Goal: Transaction & Acquisition: Download file/media

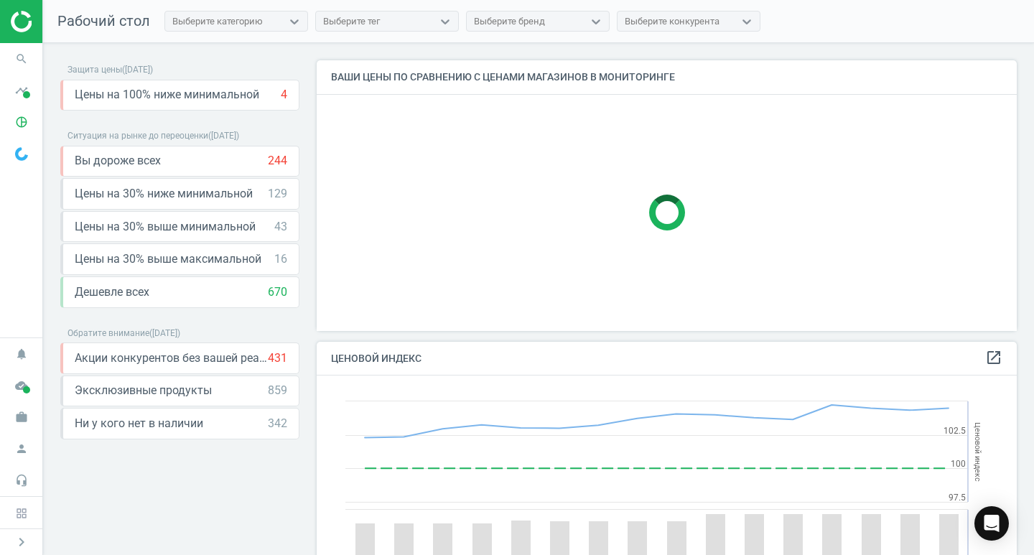
scroll to position [352, 711]
click at [18, 90] on icon "timeline" at bounding box center [21, 90] width 27 height 27
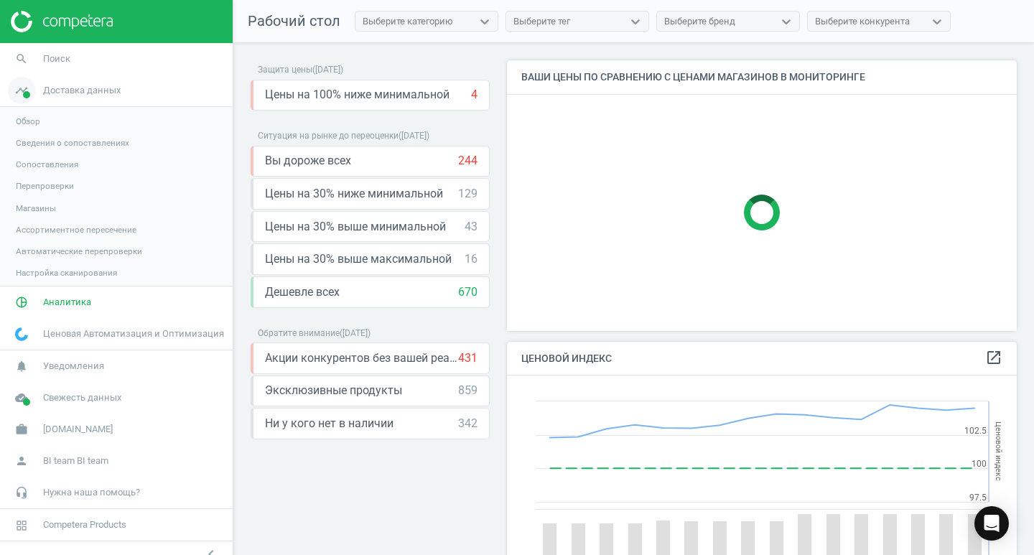
scroll to position [352, 521]
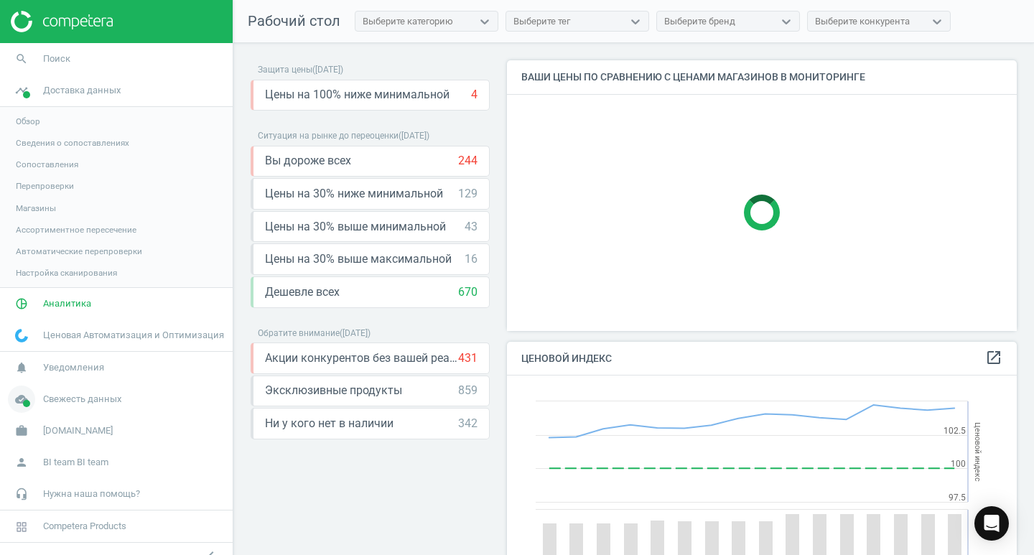
click at [121, 398] on link "cloud_done Свежесть данных" at bounding box center [116, 399] width 233 height 32
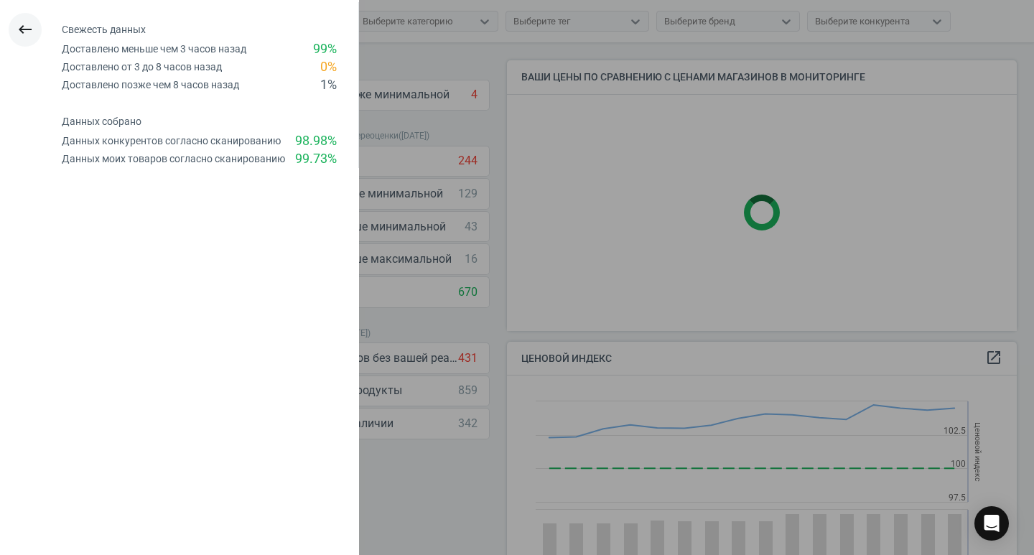
click at [27, 27] on icon "keyboard_backspace" at bounding box center [25, 29] width 17 height 17
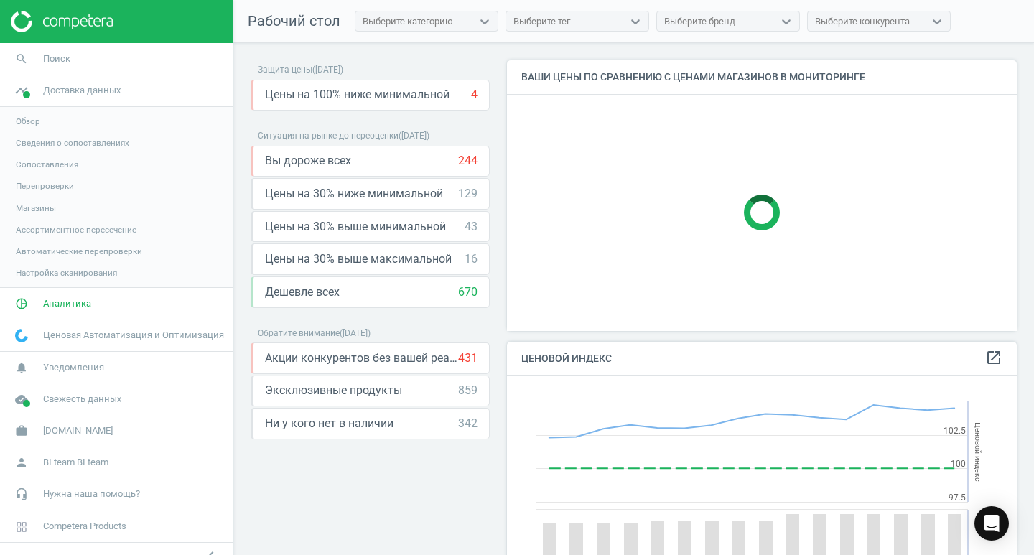
click at [32, 121] on span "Обзор" at bounding box center [28, 121] width 24 height 11
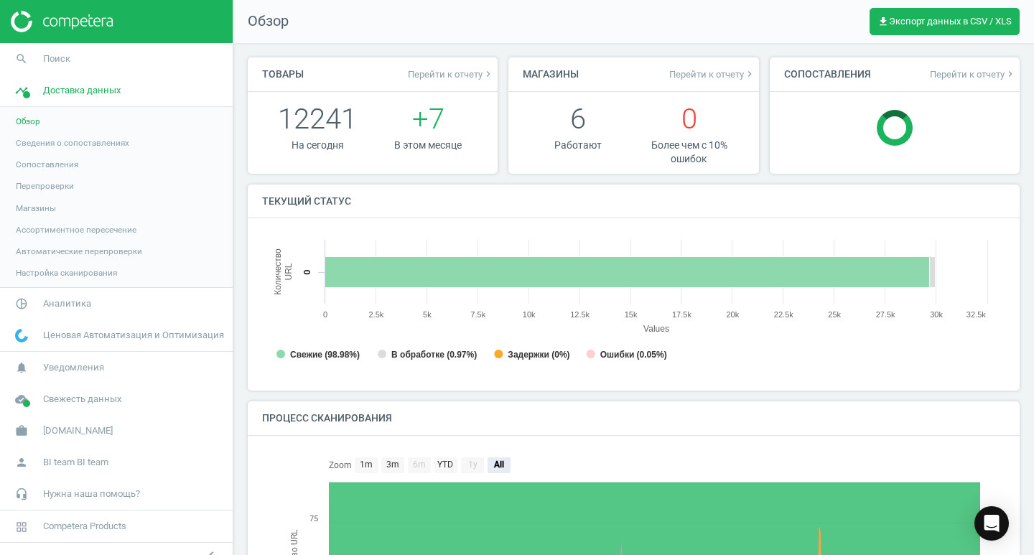
scroll to position [7, 7]
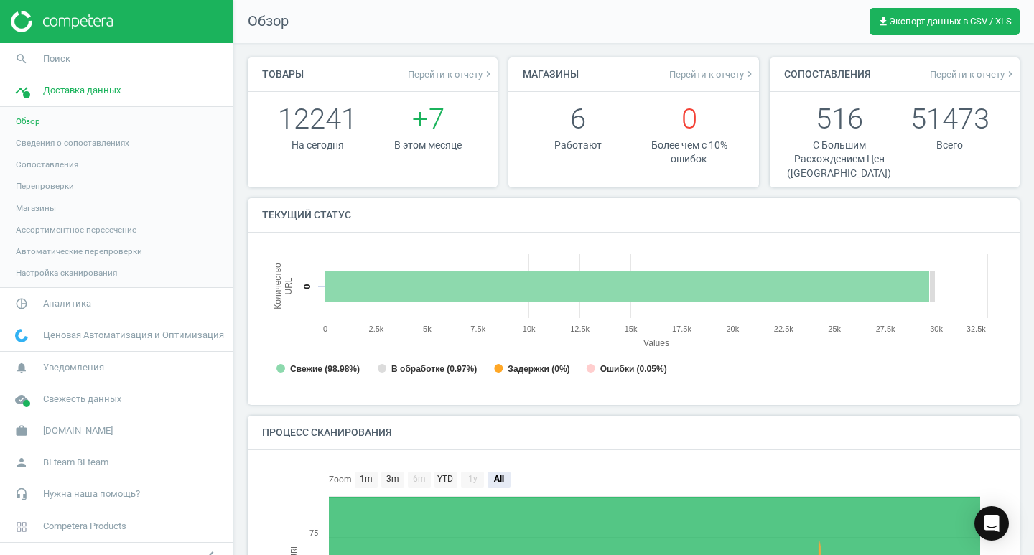
click at [83, 137] on span "Сведения о сопоставлениях" at bounding box center [72, 142] width 113 height 11
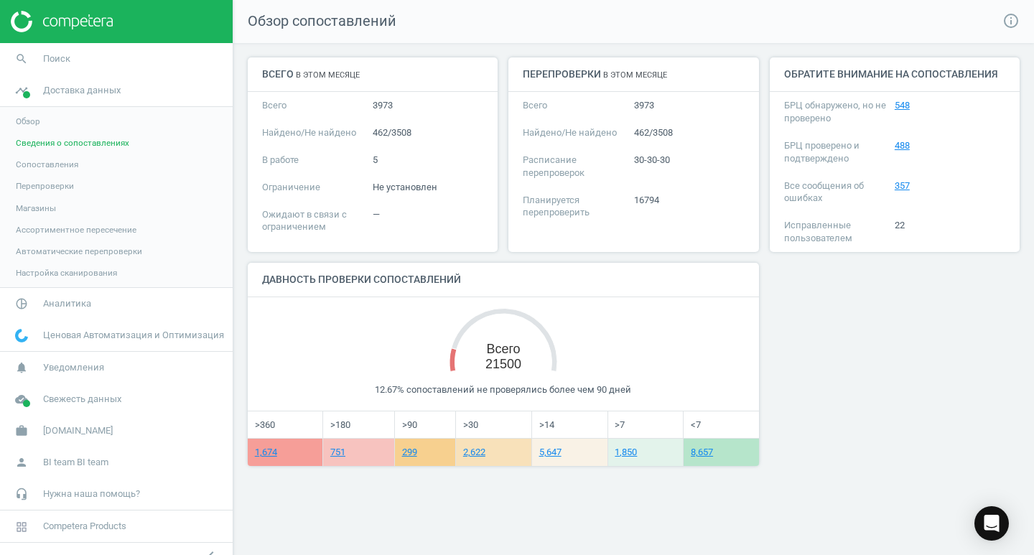
click at [25, 123] on span "Обзор" at bounding box center [28, 121] width 24 height 11
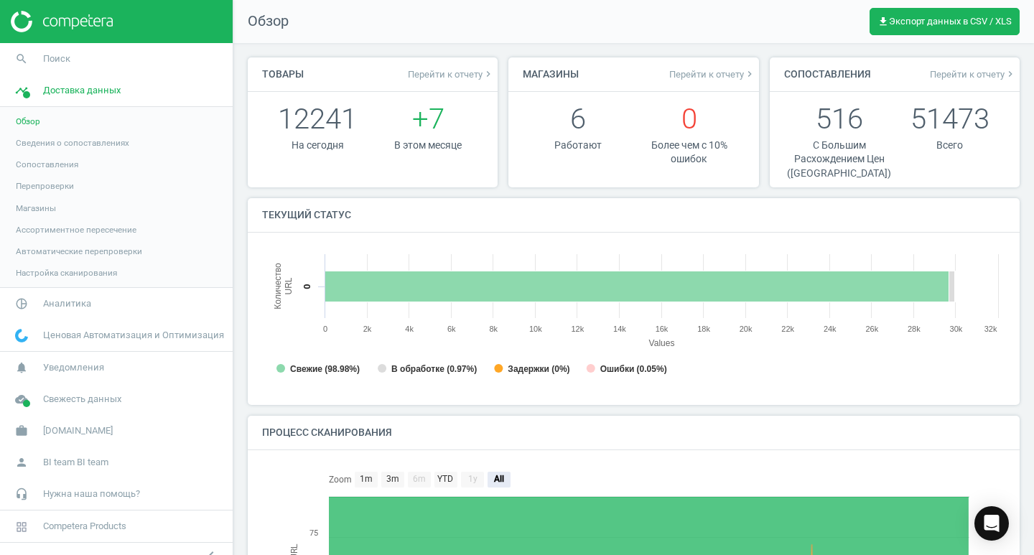
scroll to position [309, 754]
click at [75, 305] on span "Аналитика" at bounding box center [67, 303] width 48 height 13
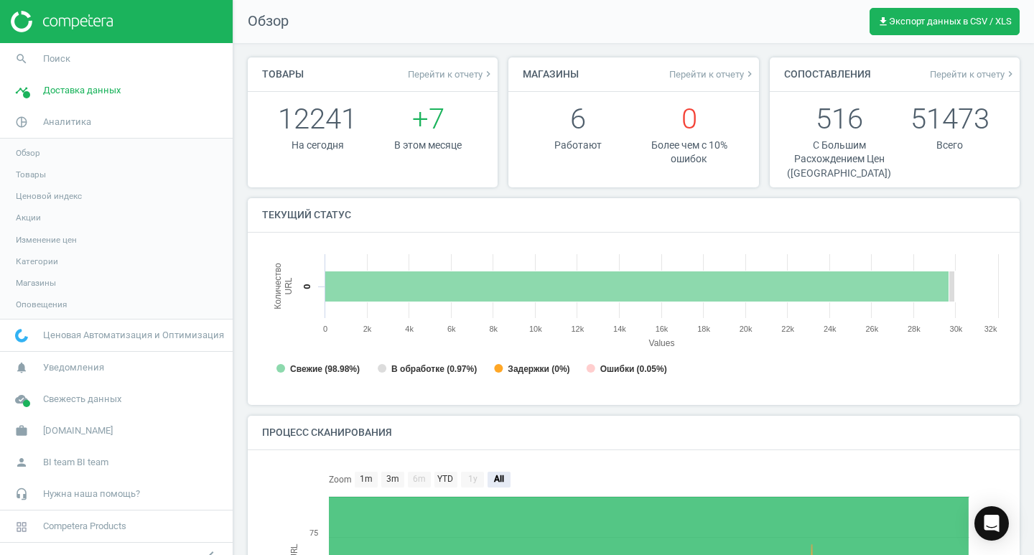
click at [43, 173] on span "Товары" at bounding box center [31, 174] width 30 height 11
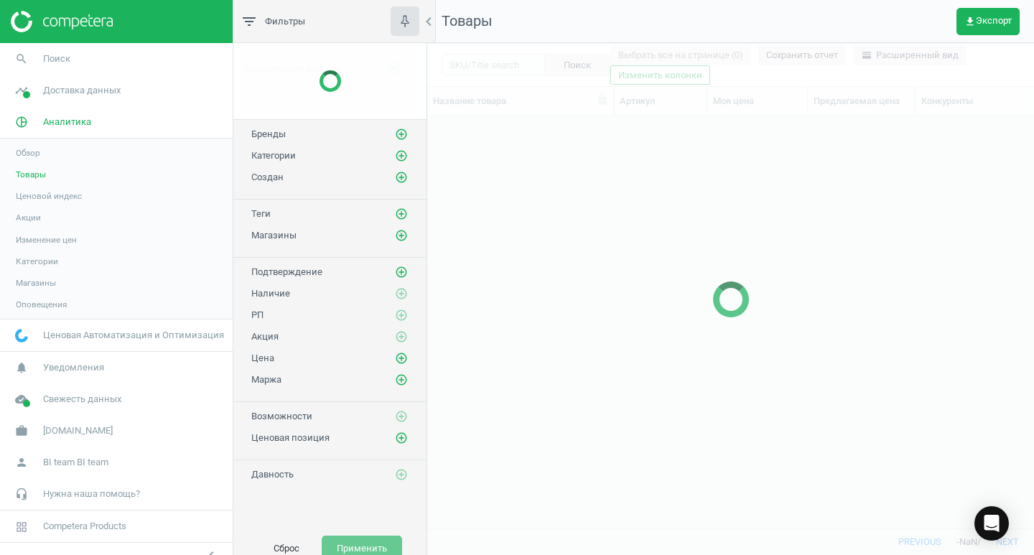
scroll to position [391, 596]
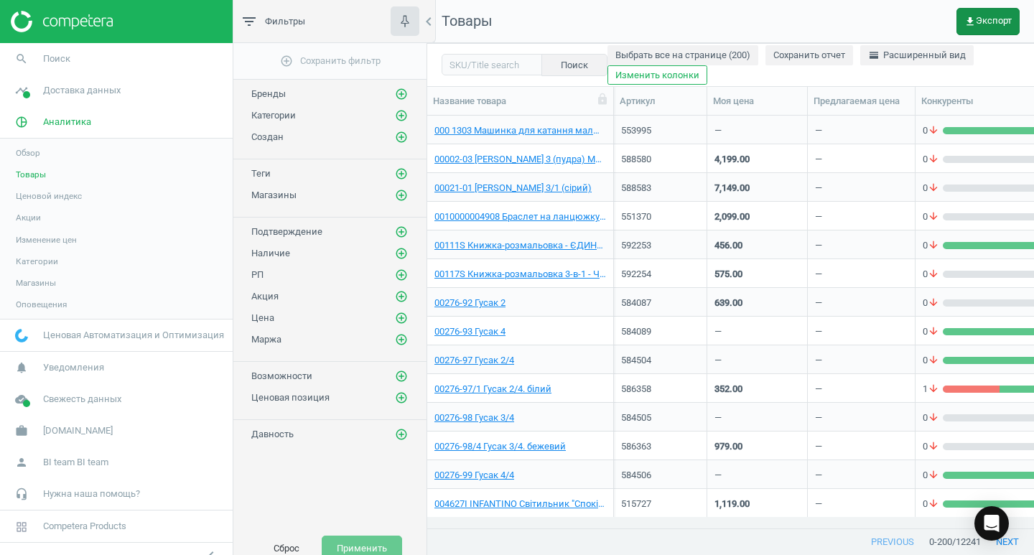
click at [985, 34] on button "get_app Экспорт" at bounding box center [987, 21] width 63 height 27
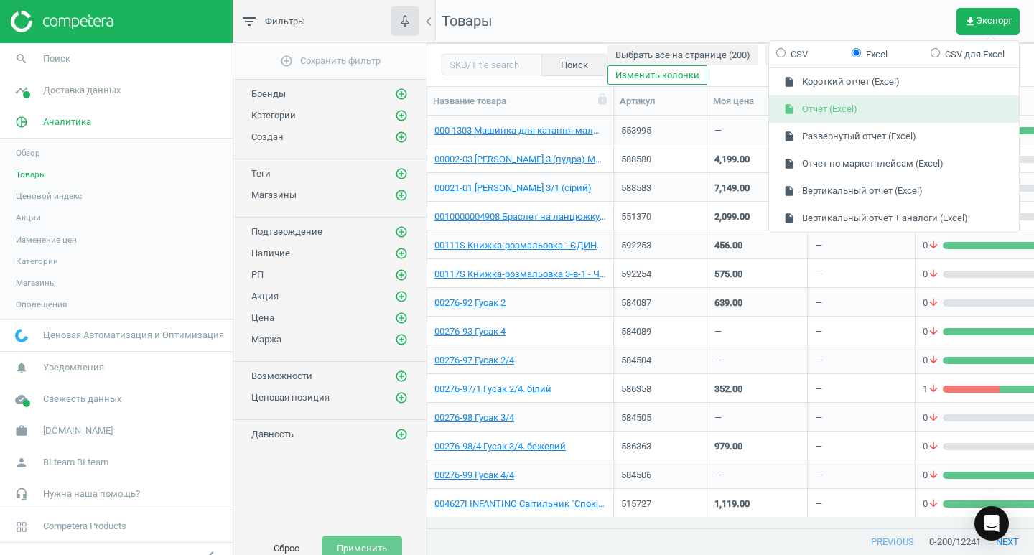
click at [913, 116] on button "insert_drive_file Отчет (Excel)" at bounding box center [894, 108] width 250 height 27
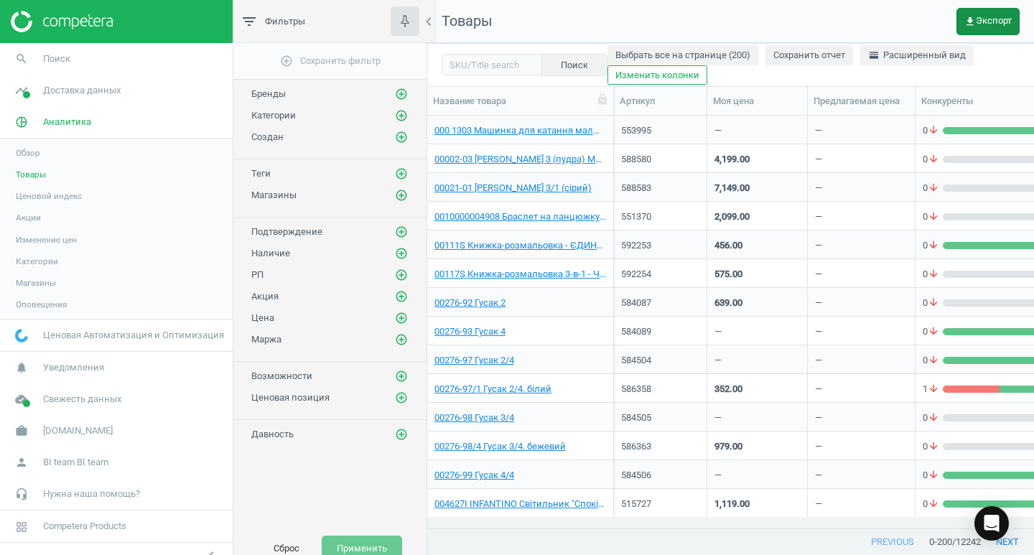
click at [982, 25] on span "get_app Экспорт" at bounding box center [987, 21] width 47 height 11
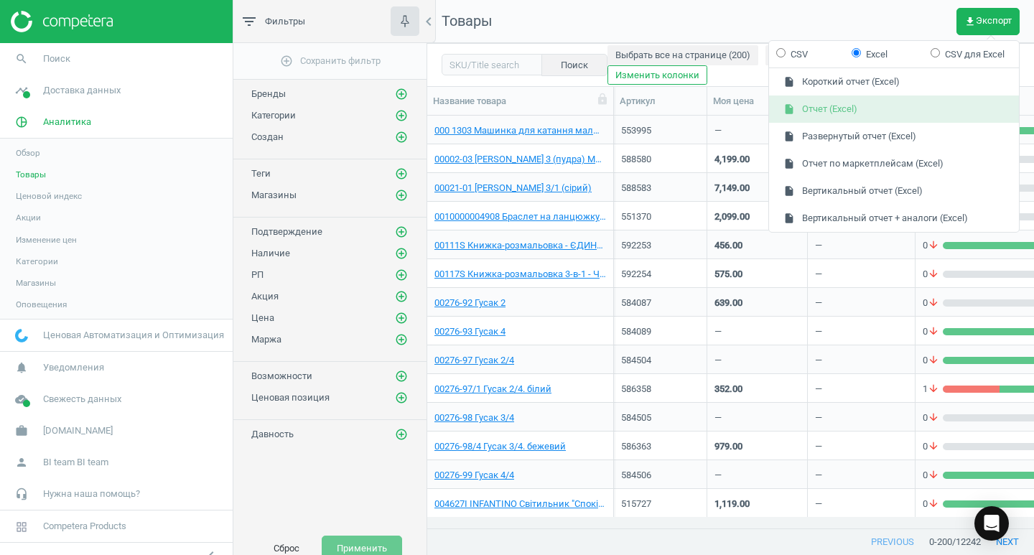
click at [872, 105] on button "insert_drive_file Отчет (Excel)" at bounding box center [894, 108] width 250 height 27
